Goal: Task Accomplishment & Management: Manage account settings

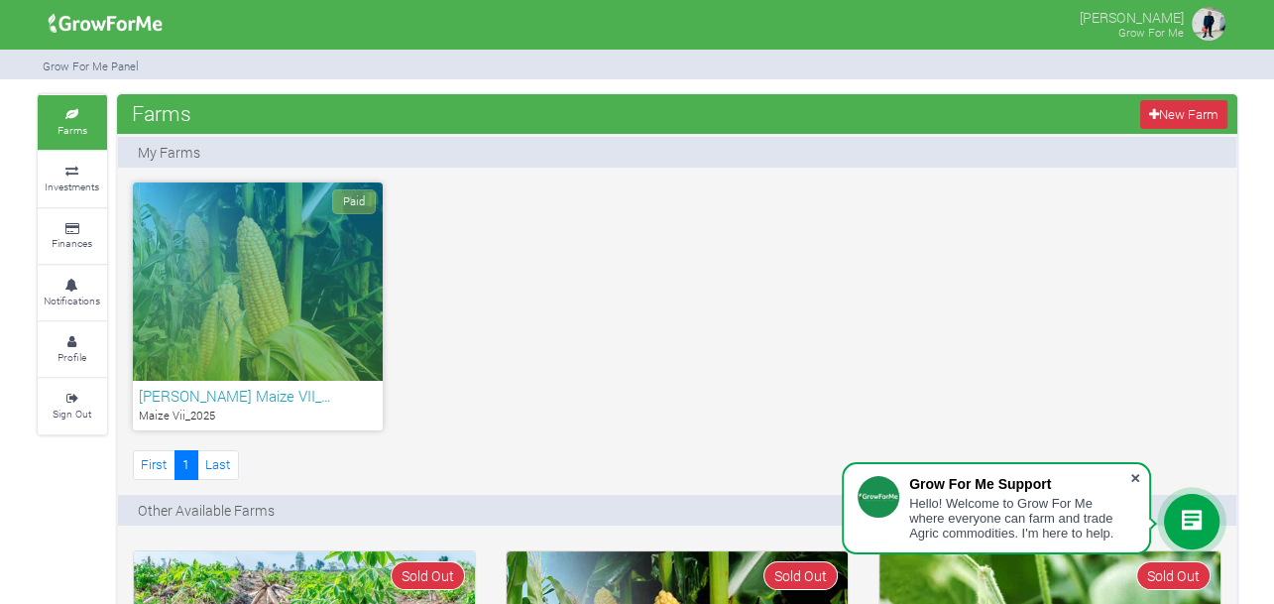
click at [1138, 479] on span at bounding box center [1136, 478] width 20 height 20
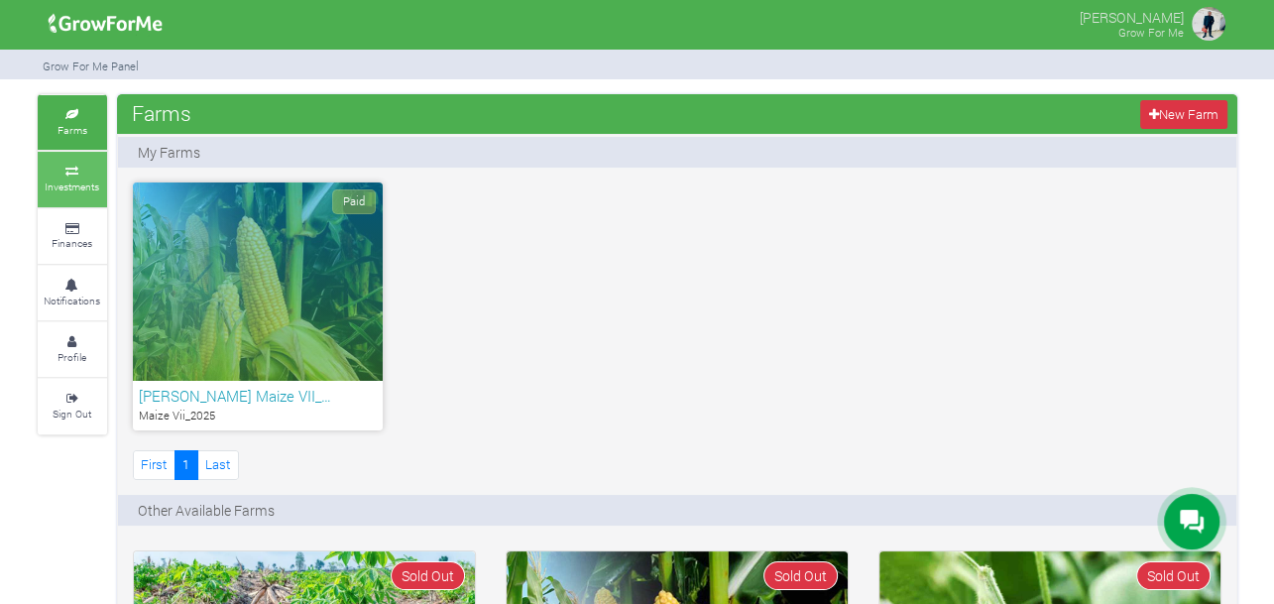
click at [71, 184] on small "Investments" at bounding box center [72, 186] width 55 height 14
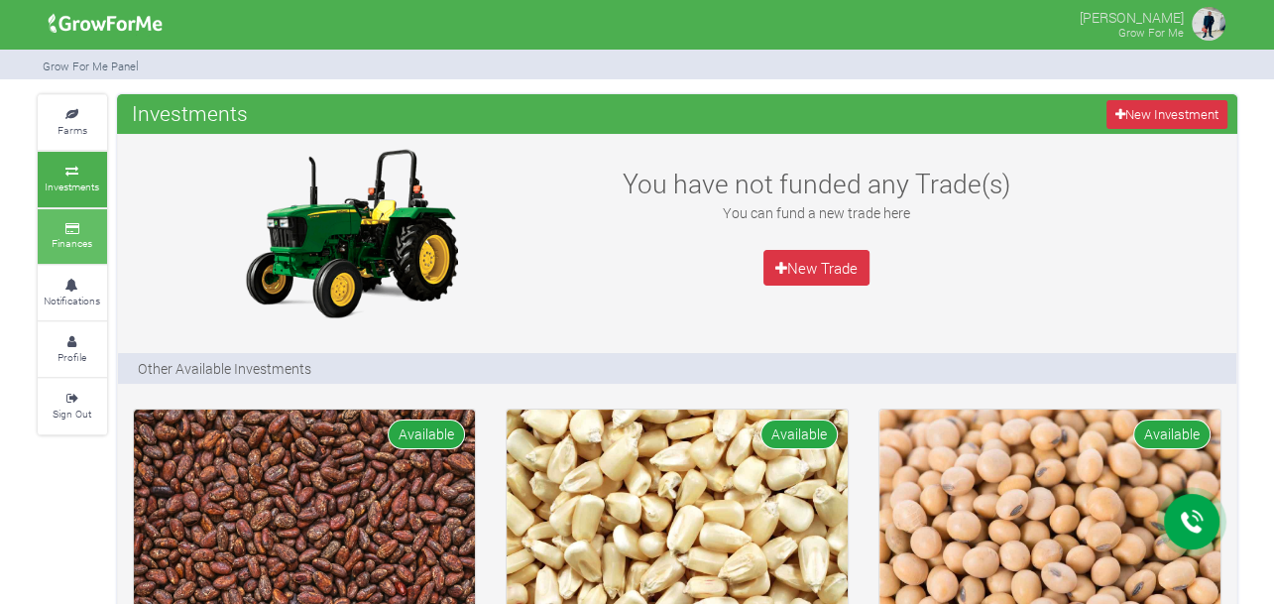
click at [72, 225] on icon at bounding box center [73, 229] width 60 height 10
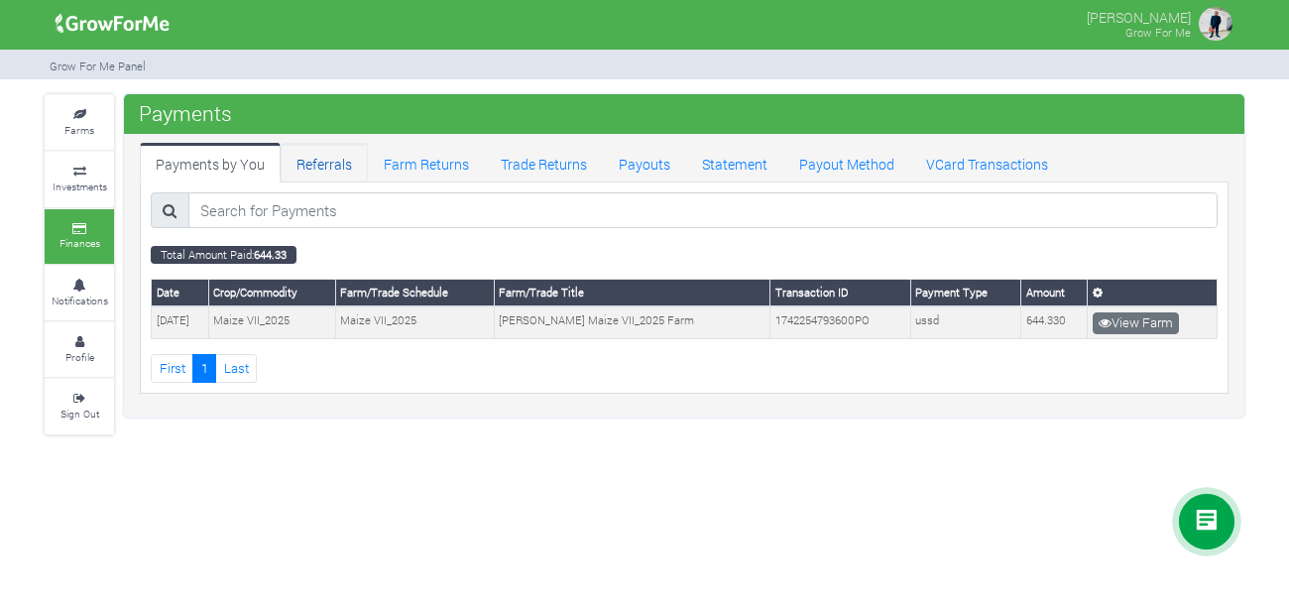
click at [334, 165] on link "Referrals" at bounding box center [324, 163] width 87 height 40
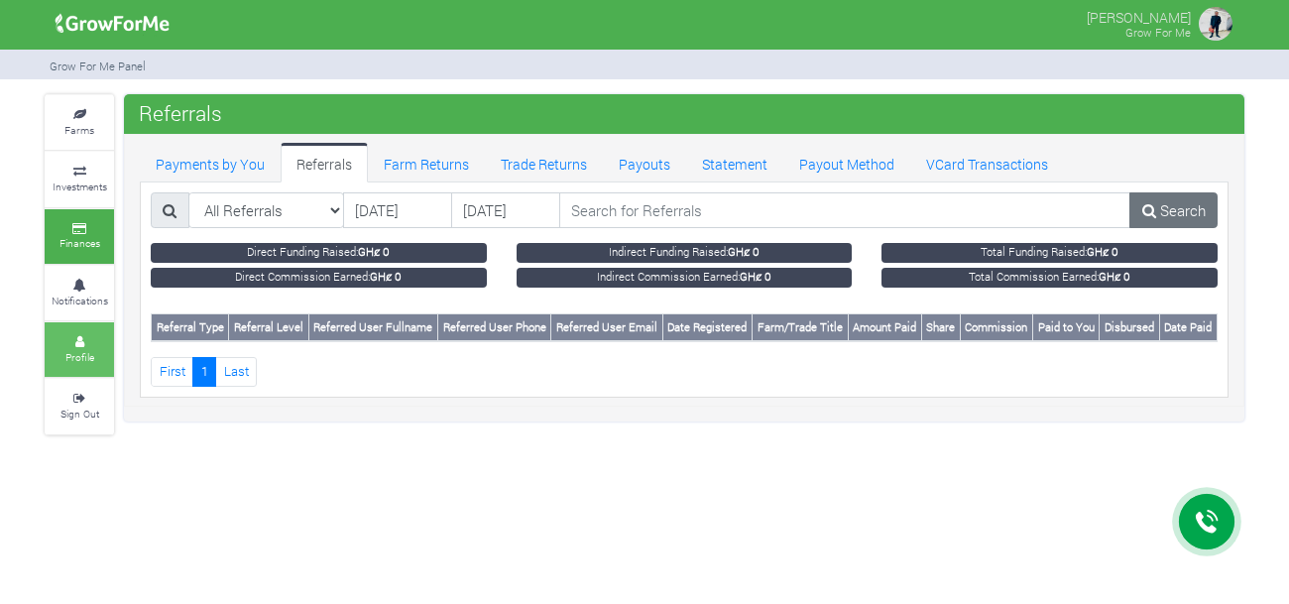
click at [74, 361] on small "Profile" at bounding box center [79, 357] width 29 height 14
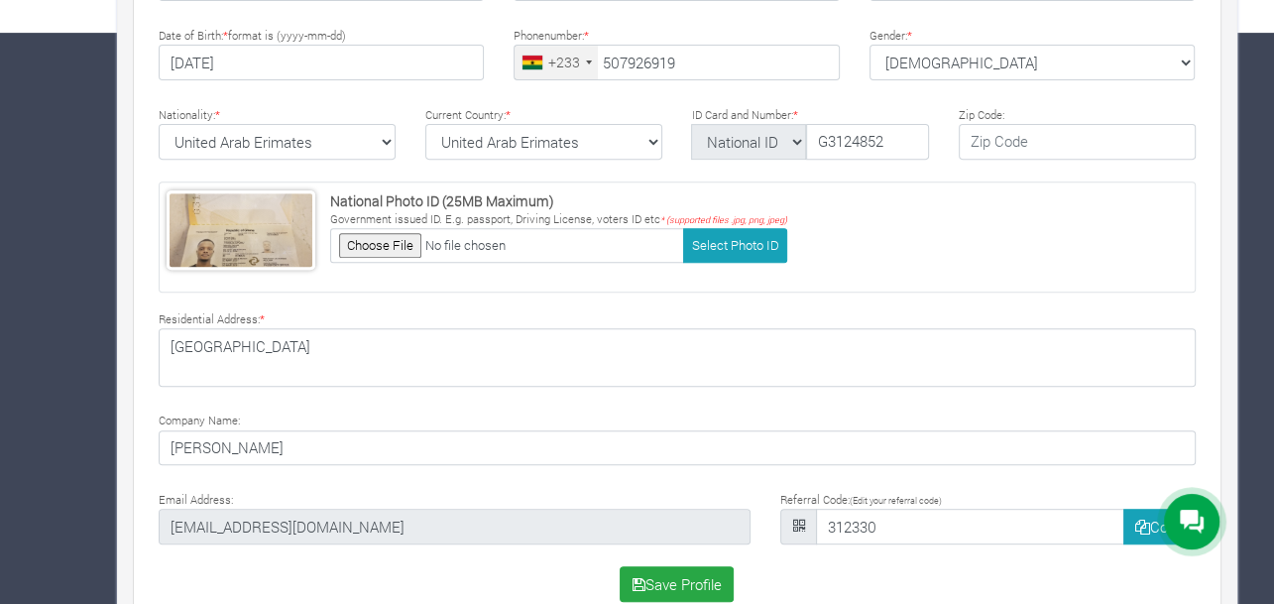
scroll to position [610, 0]
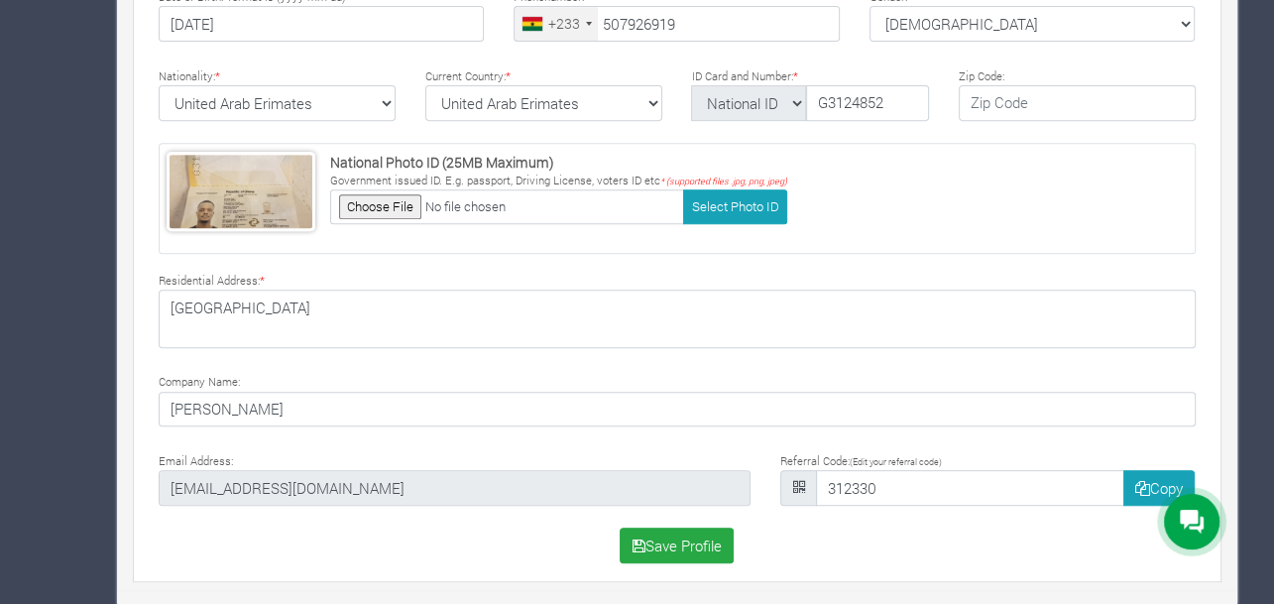
type input "50 792 6919"
click at [1129, 483] on button "Copy" at bounding box center [1160, 488] width 72 height 36
click at [798, 480] on icon at bounding box center [798, 487] width 12 height 15
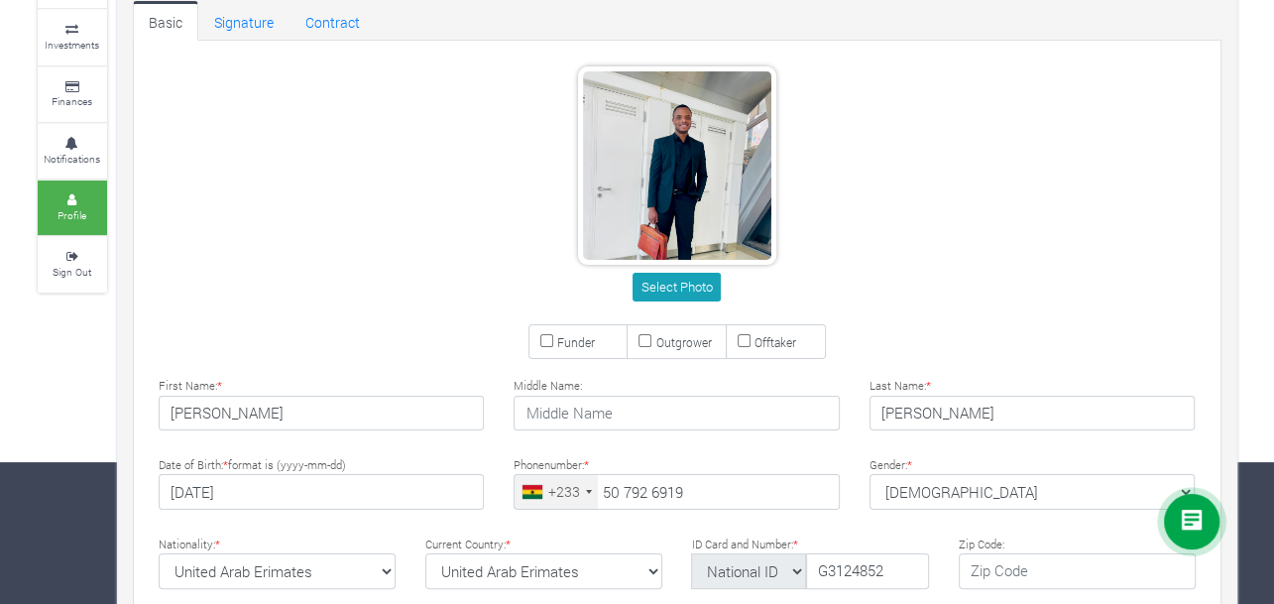
scroll to position [0, 0]
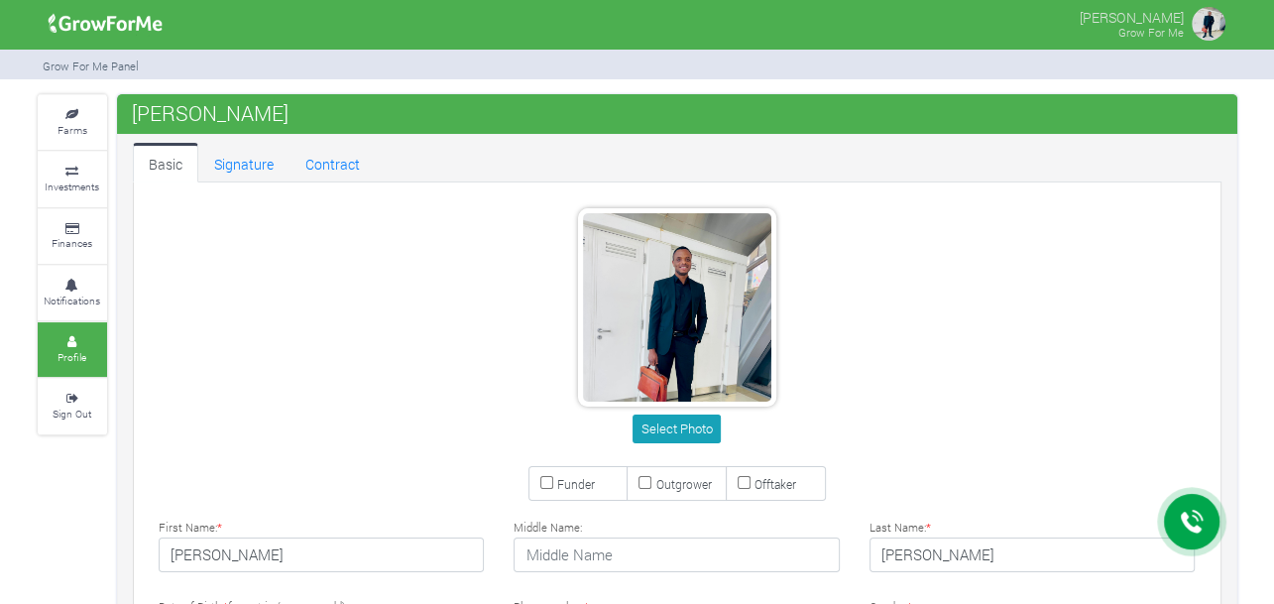
click at [1213, 26] on img at bounding box center [1209, 24] width 40 height 40
